Goal: Task Accomplishment & Management: Use online tool/utility

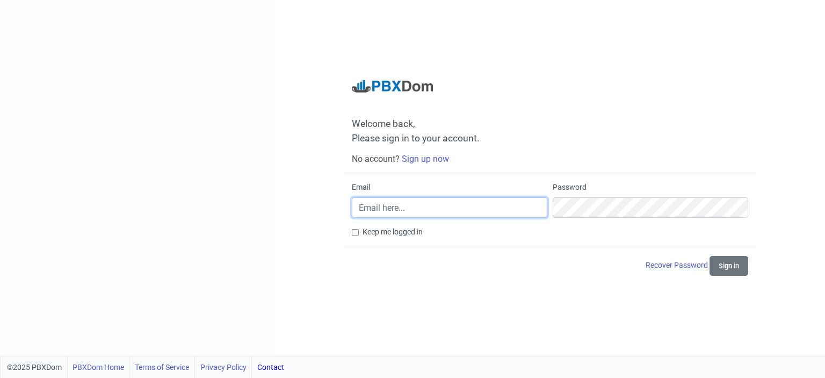
click at [430, 207] on input "Email" at bounding box center [449, 207] width 195 height 20
type input "[EMAIL_ADDRESS][DOMAIN_NAME]"
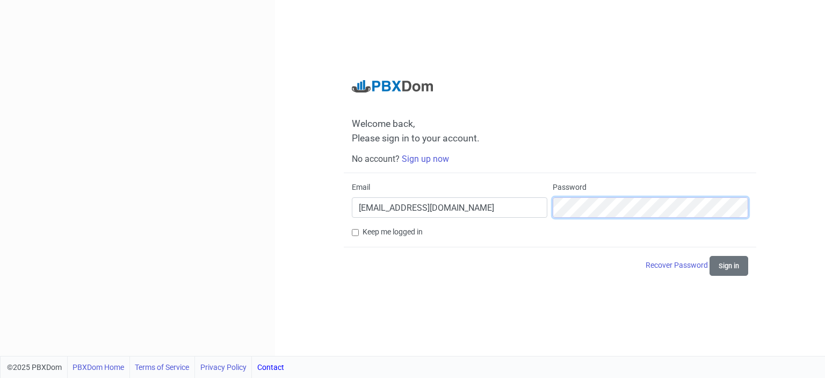
click at [709, 256] on button "Sign in" at bounding box center [728, 266] width 39 height 20
click at [399, 231] on label "Keep me logged in" at bounding box center [393, 231] width 60 height 11
click at [359, 231] on input "Keep me logged in" at bounding box center [355, 232] width 7 height 7
checkbox input "true"
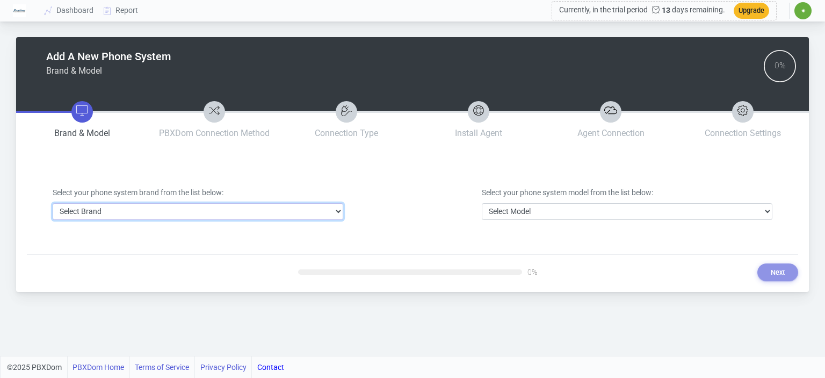
click at [327, 210] on select "Select Brand 3CX Avaya Cisco FreePBX/Asterisk Mitel Panasonic Yeastar" at bounding box center [198, 211] width 291 height 17
select select "2"
click at [53, 203] on select "Select Brand 3CX Avaya Cisco FreePBX/Asterisk Mitel Panasonic Yeastar" at bounding box center [198, 211] width 291 height 17
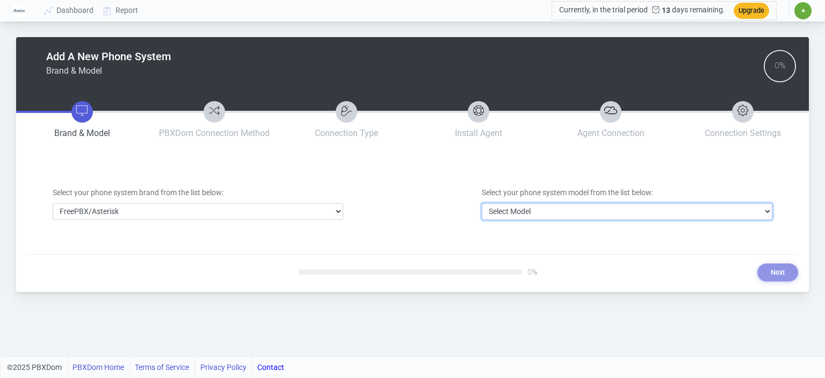
click at [556, 209] on select "Select Model FreePBX/Asterisk" at bounding box center [627, 211] width 291 height 17
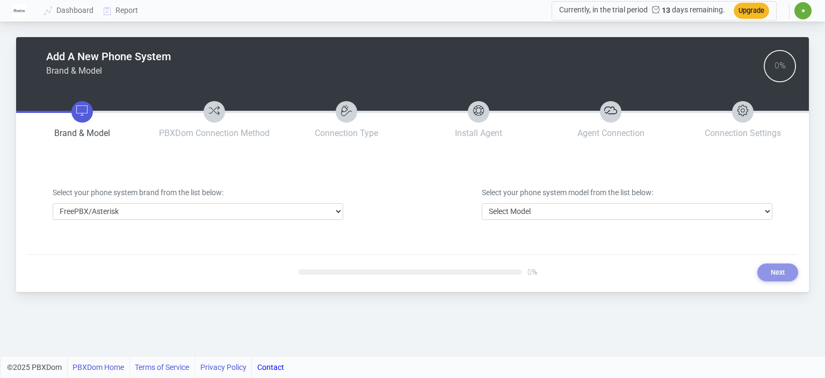
click at [547, 249] on div "Add A New Phone System Brand & Model 0% Brand & Model PBXDom Connection Method …" at bounding box center [412, 159] width 771 height 244
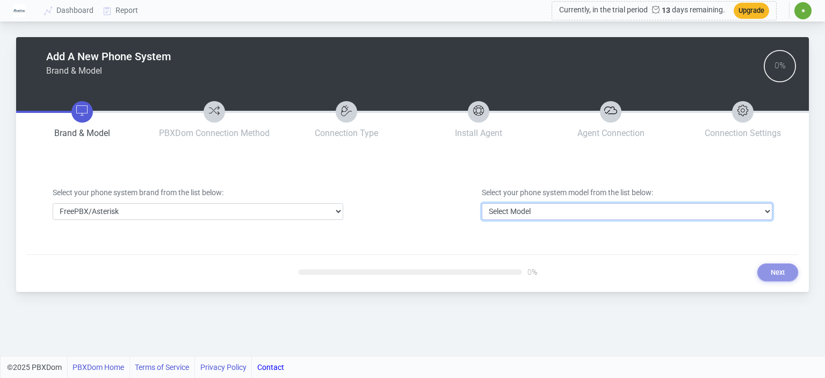
click at [561, 216] on select "Select Model FreePBX/Asterisk" at bounding box center [627, 211] width 291 height 17
select select "17"
click at [482, 203] on select "Select Model FreePBX/Asterisk" at bounding box center [627, 211] width 291 height 17
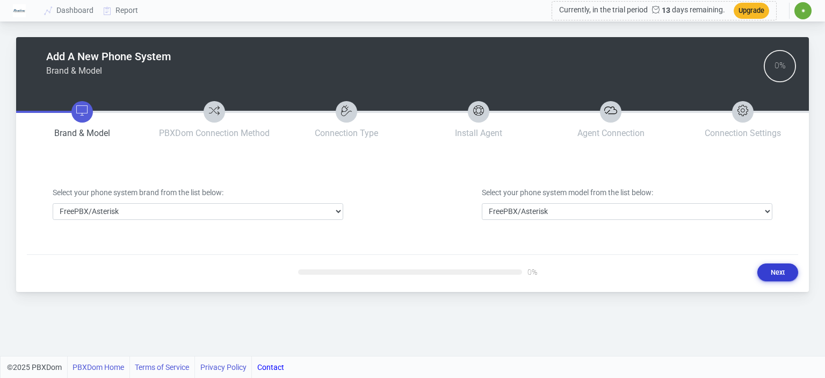
click at [773, 265] on button "Next" at bounding box center [777, 272] width 41 height 18
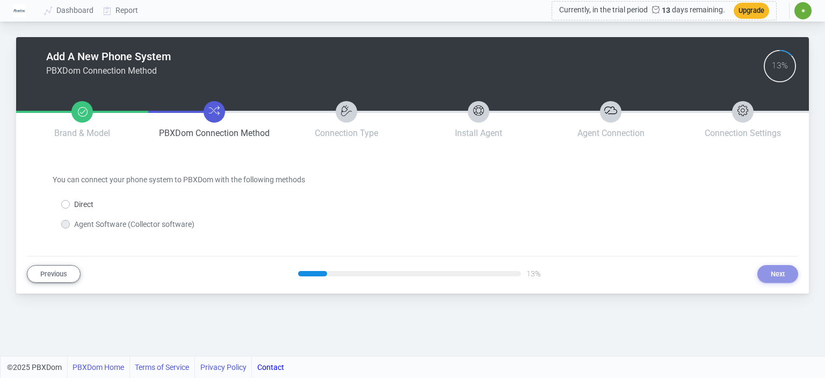
click at [98, 224] on label "Agent Software (Collector software)" at bounding box center [134, 224] width 120 height 11
click at [74, 226] on label "Agent Software (Collector software)" at bounding box center [134, 224] width 120 height 11
click at [74, 206] on label "Direct" at bounding box center [83, 204] width 19 height 11
click at [74, 206] on input "Direct" at bounding box center [77, 202] width 7 height 7
radio input "true"
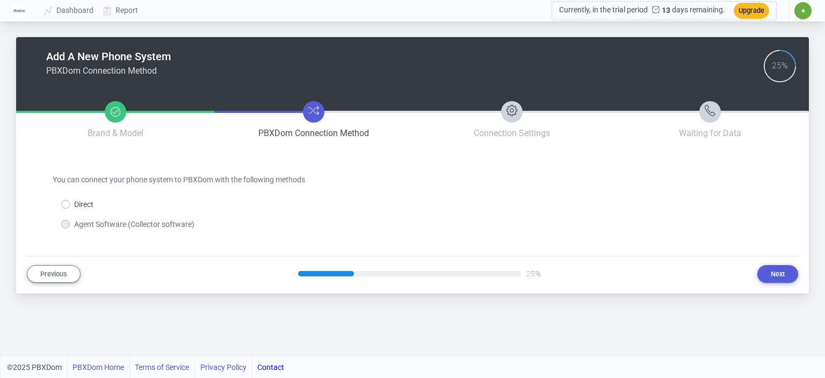
click at [74, 223] on label "Agent Software (Collector software)" at bounding box center [134, 224] width 120 height 11
click at [780, 279] on button "Next" at bounding box center [777, 274] width 41 height 18
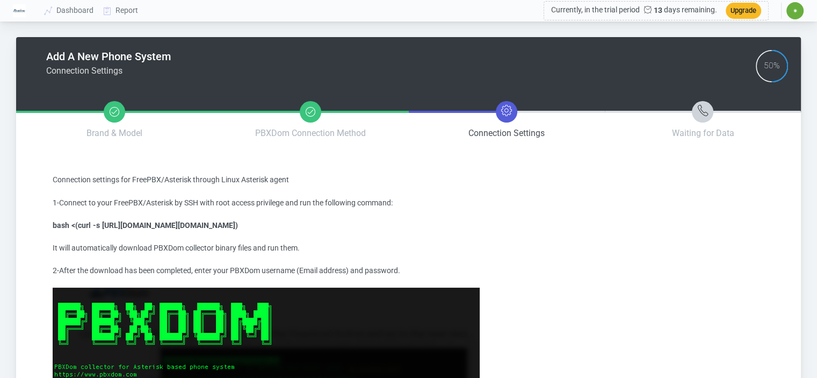
drag, startPoint x: 58, startPoint y: 204, endPoint x: 471, endPoint y: 204, distance: 413.0
drag, startPoint x: 52, startPoint y: 225, endPoint x: 260, endPoint y: 225, distance: 208.9
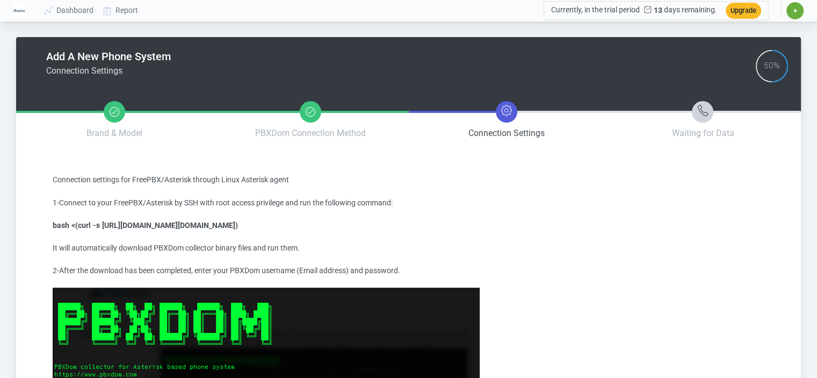
copy strong "bash <(curl -s [URL][DOMAIN_NAME][DOMAIN_NAME])"
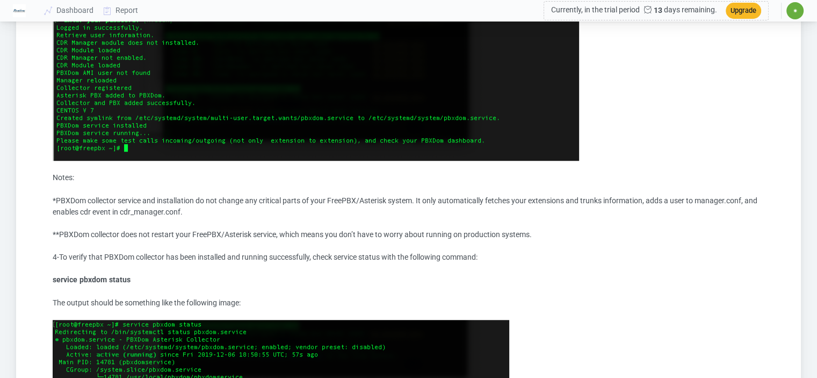
scroll to position [913, 0]
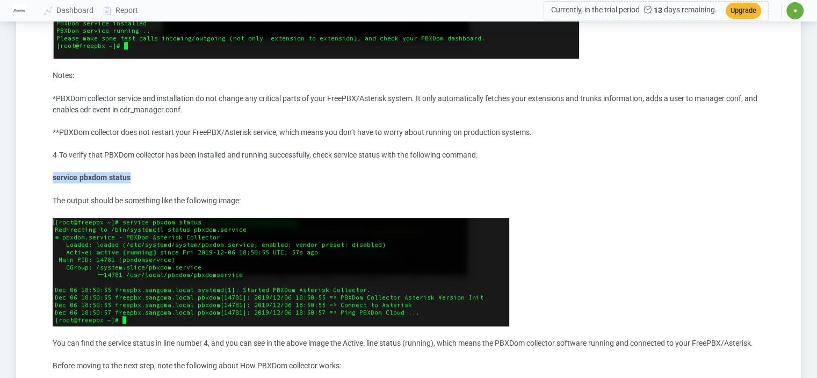
drag, startPoint x: 137, startPoint y: 178, endPoint x: 52, endPoint y: 173, distance: 85.0
copy strong "service pbxdom status"
